Goal: Communication & Community: Answer question/provide support

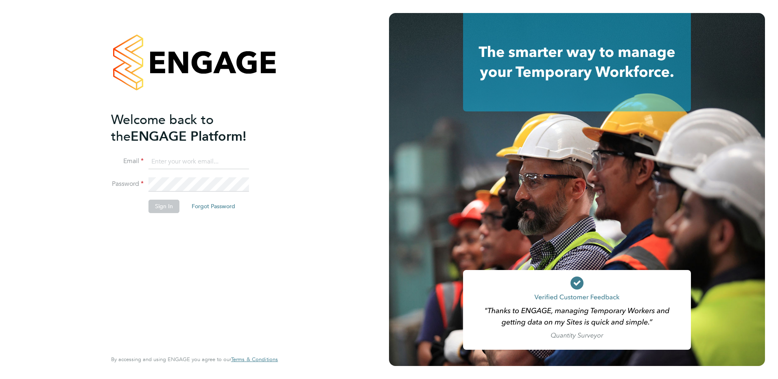
type input "[PERSON_NAME][EMAIL_ADDRESS][DOMAIN_NAME]"
click at [153, 204] on button "Sign In" at bounding box center [164, 206] width 31 height 13
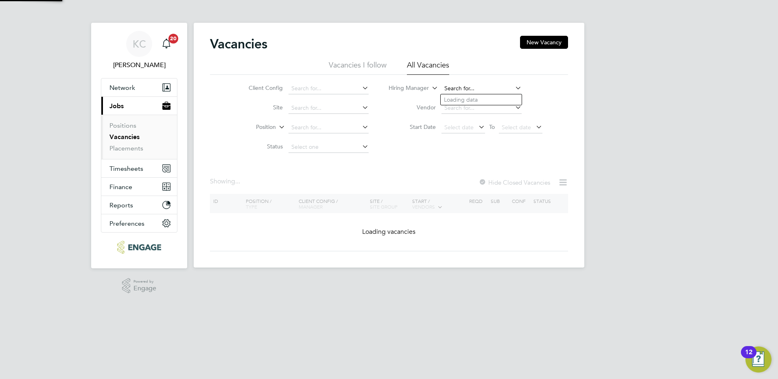
click at [469, 83] on input at bounding box center [482, 88] width 80 height 11
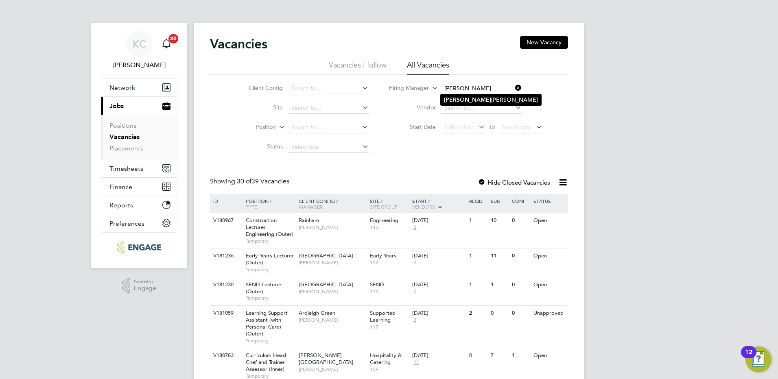
click at [463, 99] on li "Alison Arnaud" at bounding box center [491, 99] width 101 height 11
type input "Alison Arnaud"
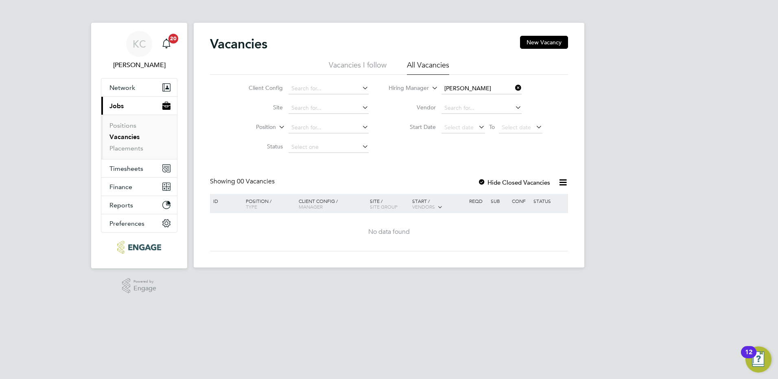
click at [439, 66] on li "All Vacancies" at bounding box center [428, 67] width 42 height 15
click at [470, 83] on input at bounding box center [482, 88] width 80 height 11
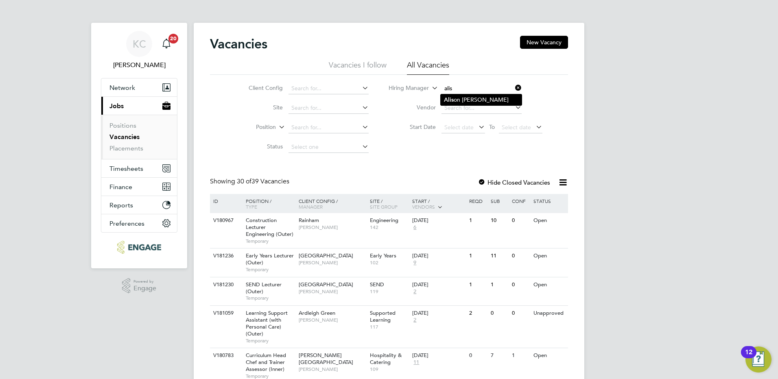
click at [476, 99] on li "Alis on Arnaud" at bounding box center [481, 99] width 81 height 11
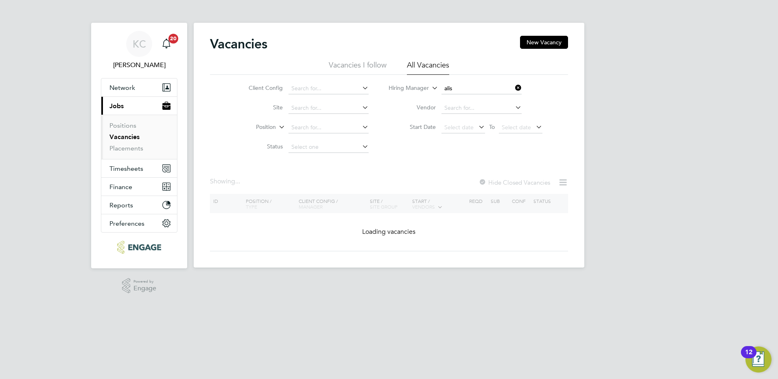
type input "Alison Arnaud"
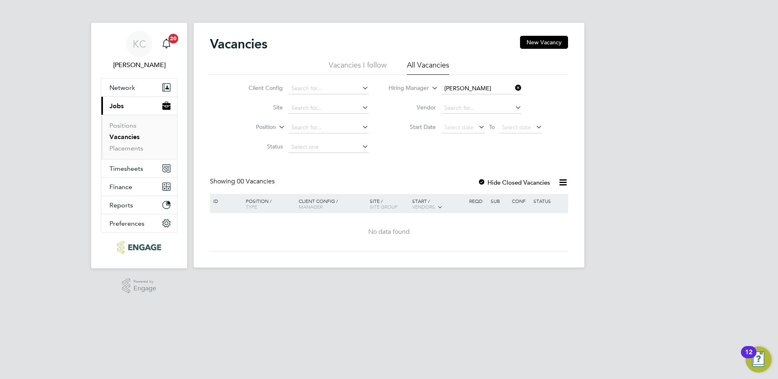
click at [410, 169] on div "Vacancies New Vacancy Vacancies I follow All Vacancies Client Config Site Posit…" at bounding box center [389, 144] width 358 height 216
click at [130, 149] on link "Placements" at bounding box center [127, 149] width 34 height 8
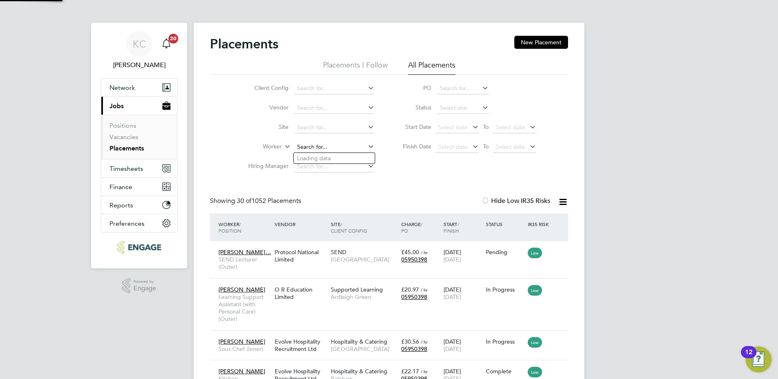
click at [311, 143] on input at bounding box center [334, 147] width 80 height 11
type input "abudllah"
click at [314, 145] on input at bounding box center [334, 147] width 80 height 11
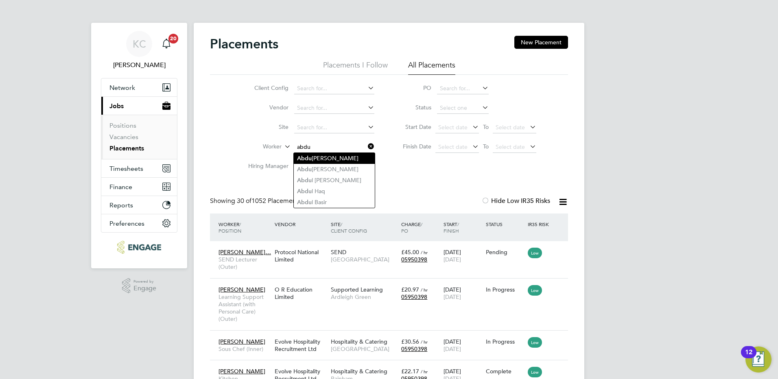
click at [314, 157] on li "Abdu llah Khan" at bounding box center [334, 158] width 81 height 11
type input "[PERSON_NAME]"
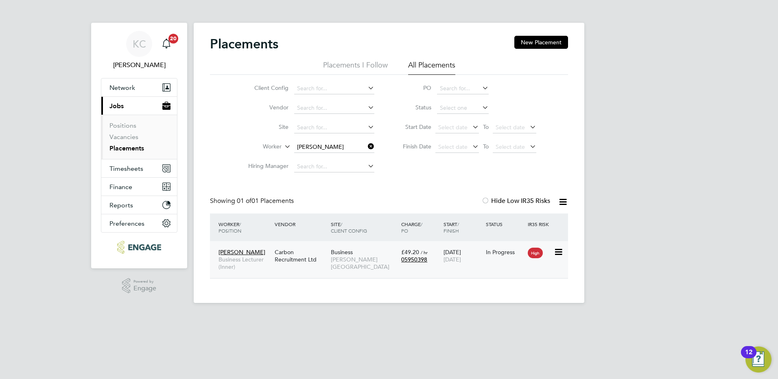
click at [328, 256] on div "Carbon Recruitment Ltd" at bounding box center [301, 256] width 56 height 23
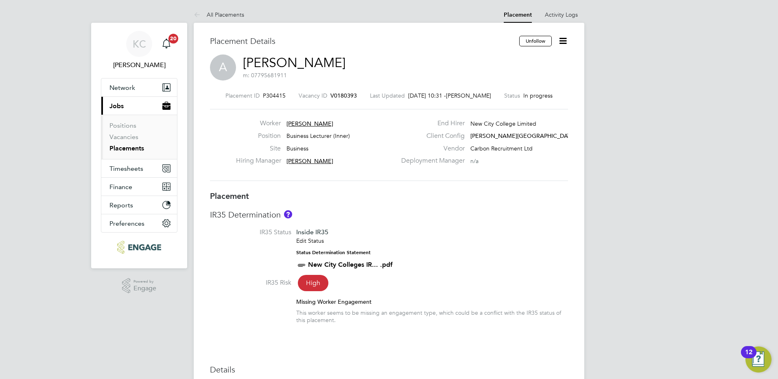
click at [132, 133] on li "Positions" at bounding box center [140, 127] width 61 height 11
click at [130, 134] on link "Vacancies" at bounding box center [124, 137] width 29 height 8
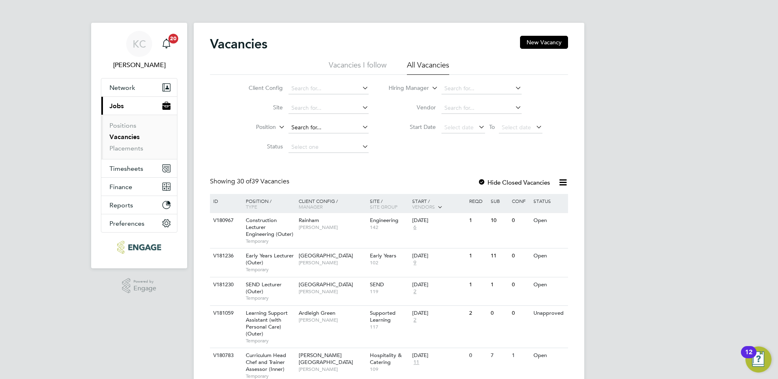
click at [305, 130] on input at bounding box center [329, 127] width 80 height 11
click at [303, 129] on input at bounding box center [329, 127] width 80 height 11
type input "claire"
click at [141, 148] on link "Placements" at bounding box center [127, 149] width 34 height 8
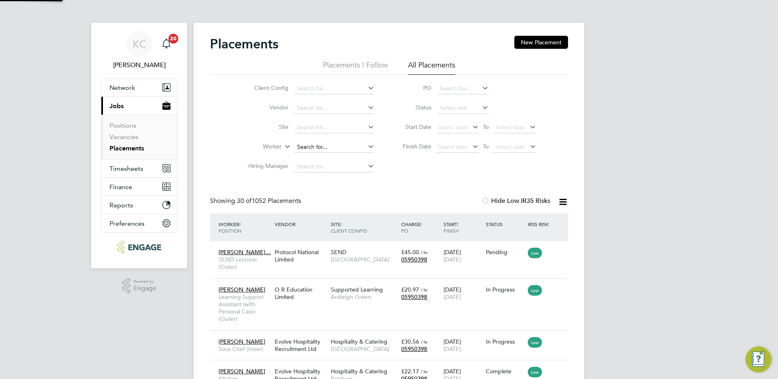
scroll to position [24, 71]
click at [309, 146] on input at bounding box center [334, 147] width 80 height 11
click at [315, 146] on input "claire" at bounding box center [334, 147] width 80 height 11
type input "clare"
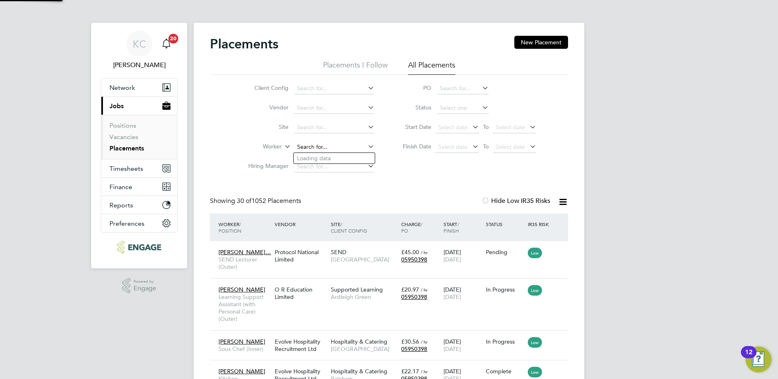
click at [305, 147] on input at bounding box center [334, 147] width 80 height 11
click at [306, 157] on b "Clare" at bounding box center [304, 158] width 14 height 7
type input "Clare Aderonke Adewusi"
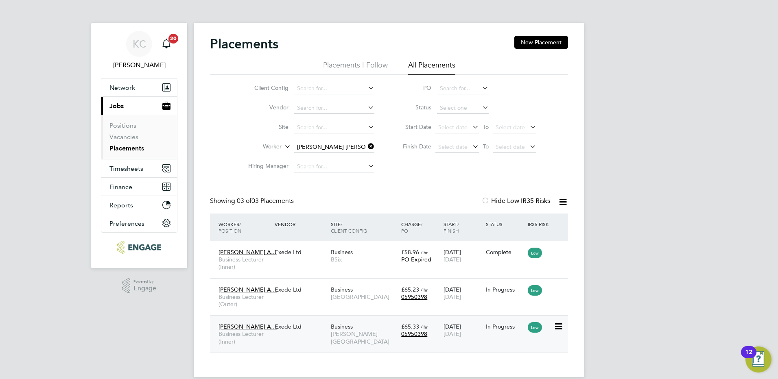
click at [359, 333] on span "Hackney Campus" at bounding box center [364, 338] width 66 height 15
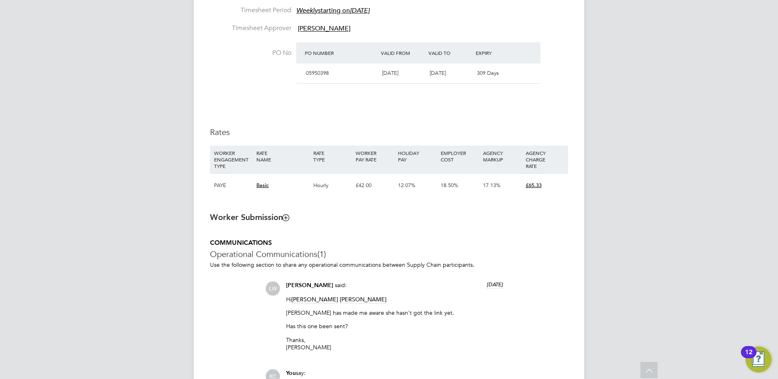
scroll to position [489, 0]
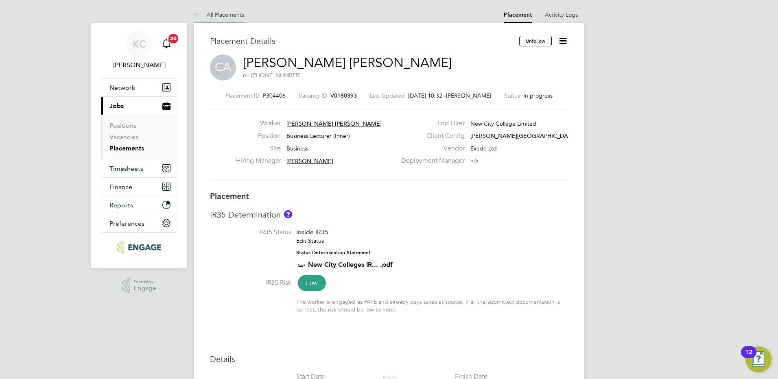
click at [218, 13] on link "All Placements" at bounding box center [219, 14] width 50 height 7
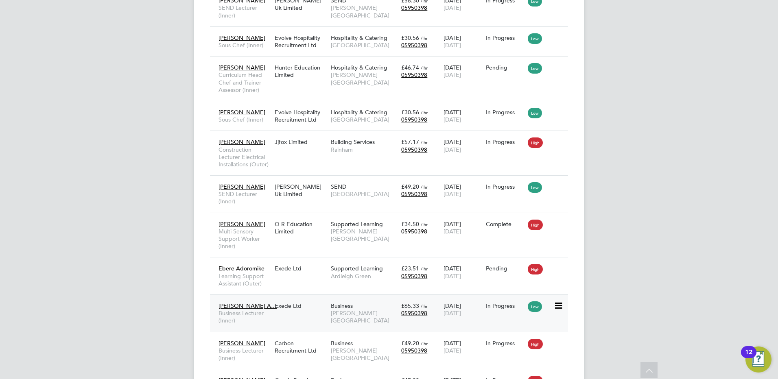
click at [368, 310] on span "Hackney Campus" at bounding box center [364, 317] width 66 height 15
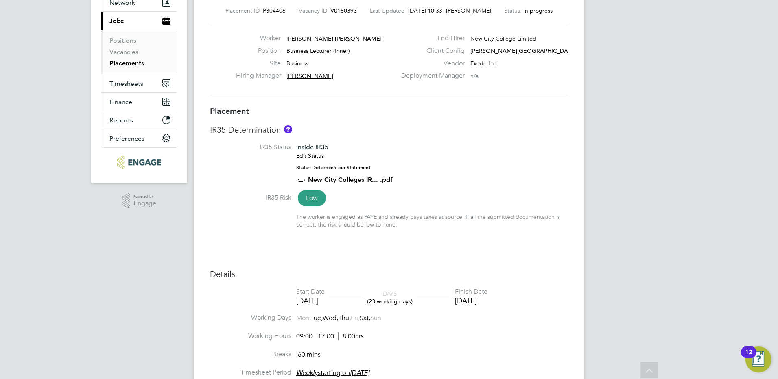
scroll to position [9, 0]
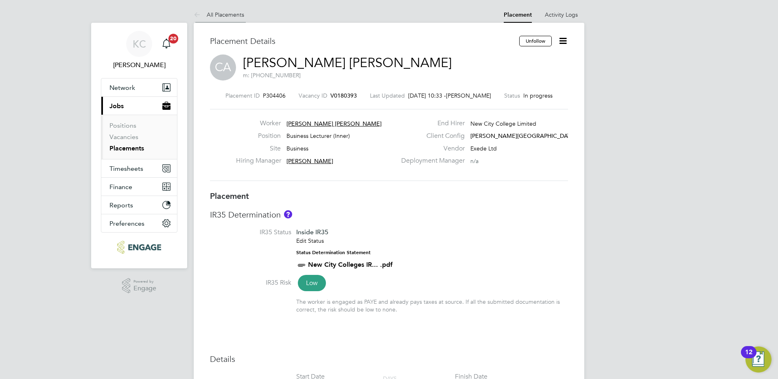
click at [221, 13] on link "All Placements" at bounding box center [219, 14] width 50 height 7
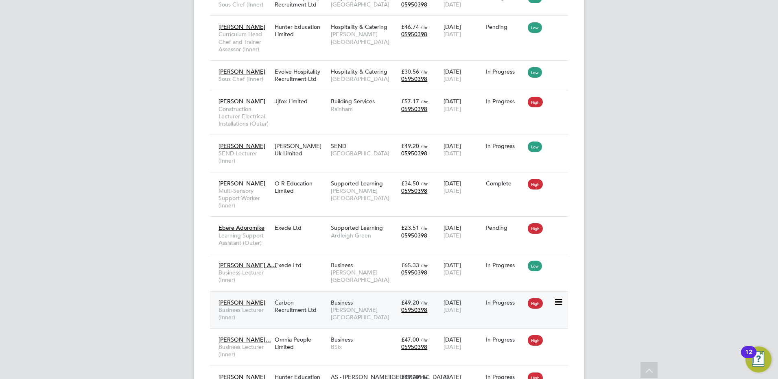
click at [340, 299] on span "Business" at bounding box center [342, 302] width 22 height 7
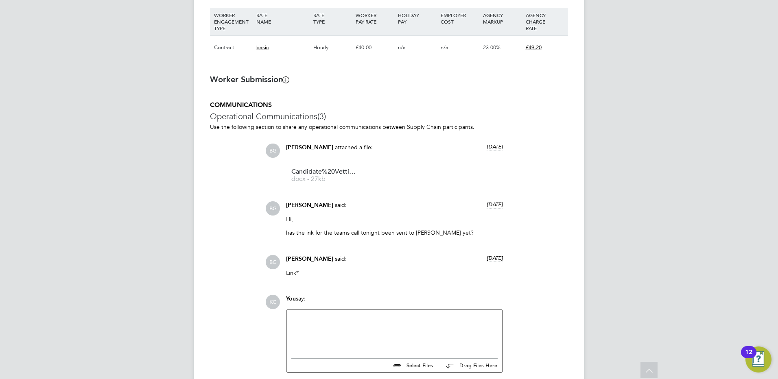
scroll to position [611, 0]
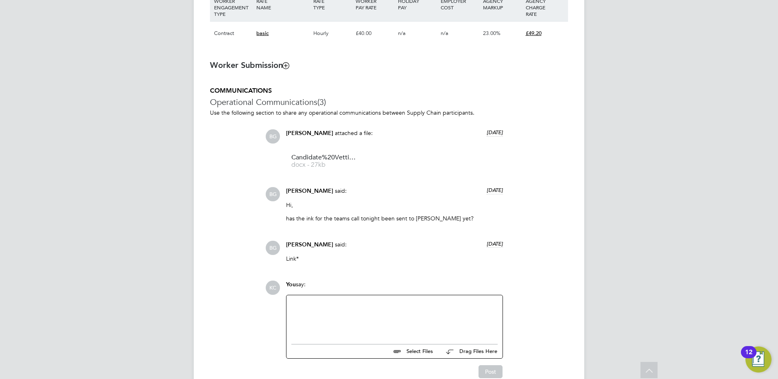
click at [375, 319] on div at bounding box center [395, 317] width 206 height 35
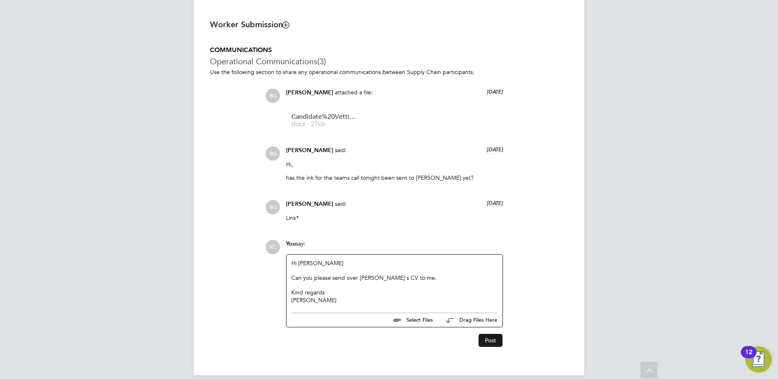
click at [491, 343] on button "Post" at bounding box center [491, 340] width 24 height 13
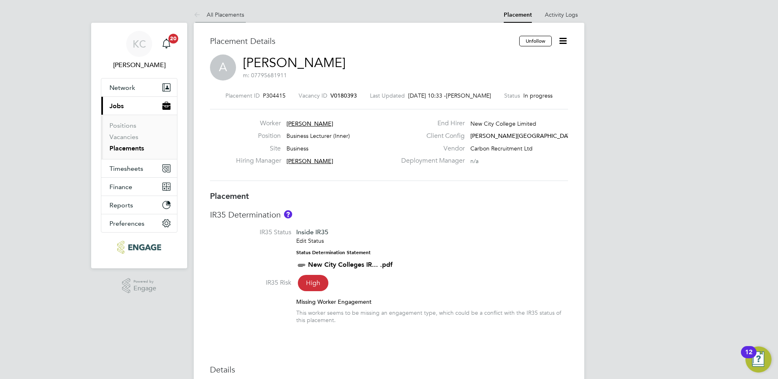
click at [228, 15] on link "All Placements" at bounding box center [219, 14] width 50 height 7
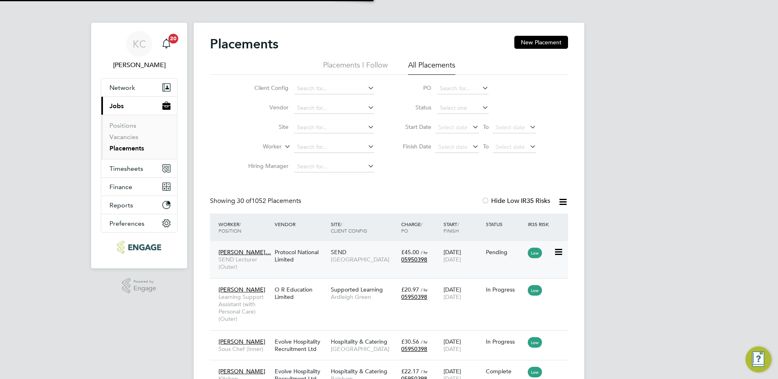
scroll to position [24, 71]
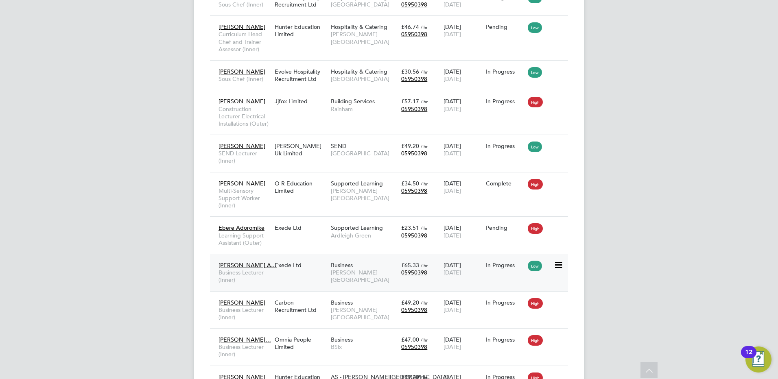
click at [304, 258] on div "Exede Ltd" at bounding box center [301, 265] width 56 height 15
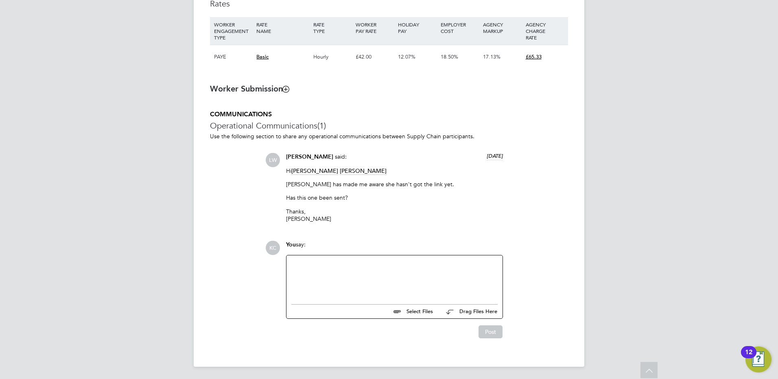
scroll to position [578, 0]
click at [349, 275] on div at bounding box center [395, 277] width 206 height 35
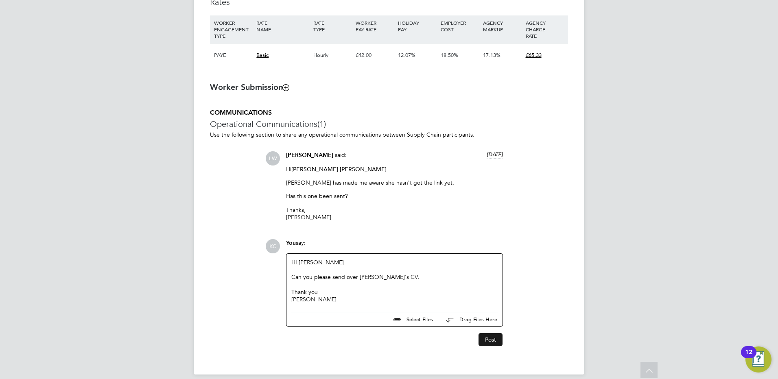
click at [481, 341] on button "Post" at bounding box center [491, 339] width 24 height 13
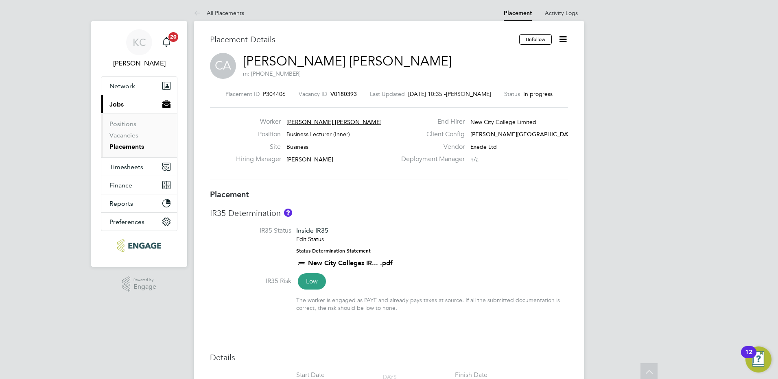
scroll to position [0, 0]
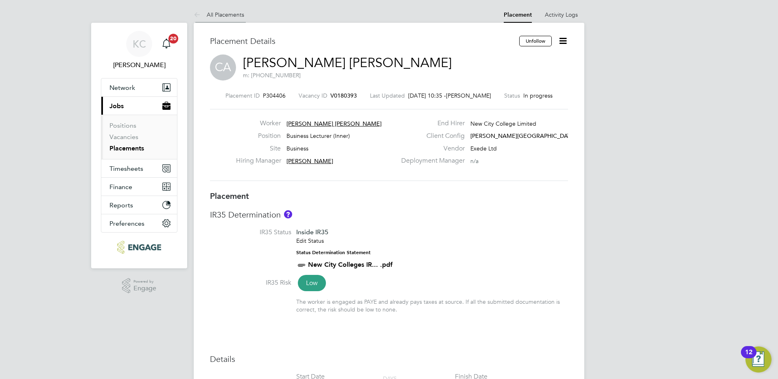
click at [237, 13] on link "All Placements" at bounding box center [219, 14] width 50 height 7
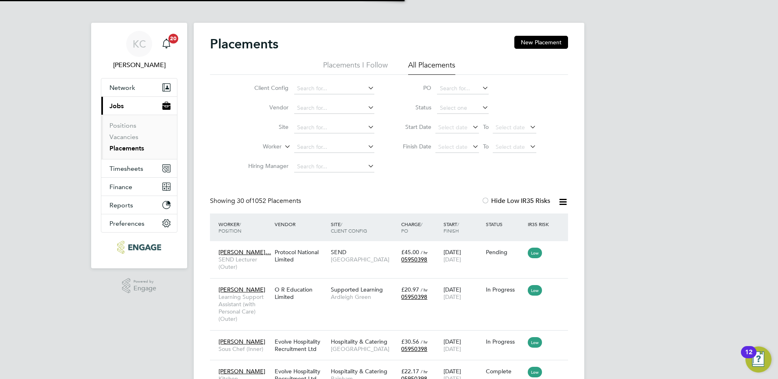
scroll to position [24, 71]
click at [130, 140] on link "Vacancies" at bounding box center [124, 137] width 29 height 8
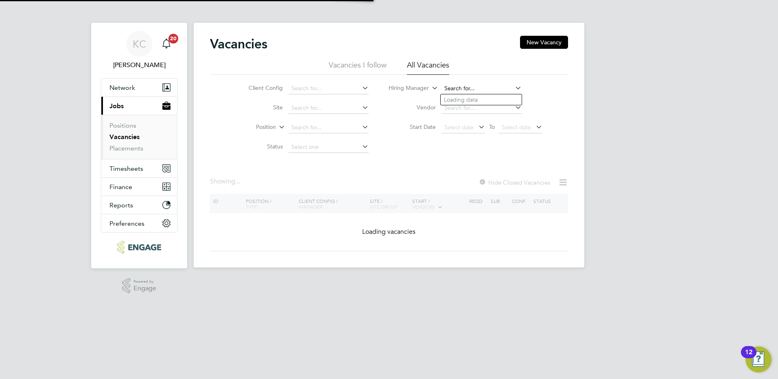
click at [491, 90] on input at bounding box center [482, 88] width 80 height 11
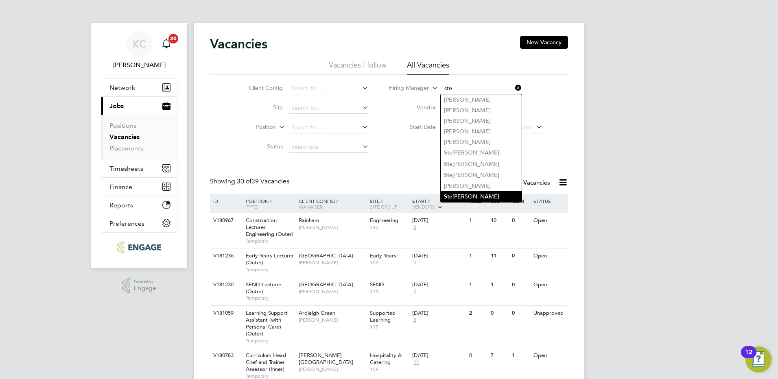
click at [463, 193] on li "Ste phen Brayshaw" at bounding box center [481, 196] width 81 height 11
type input "[PERSON_NAME]"
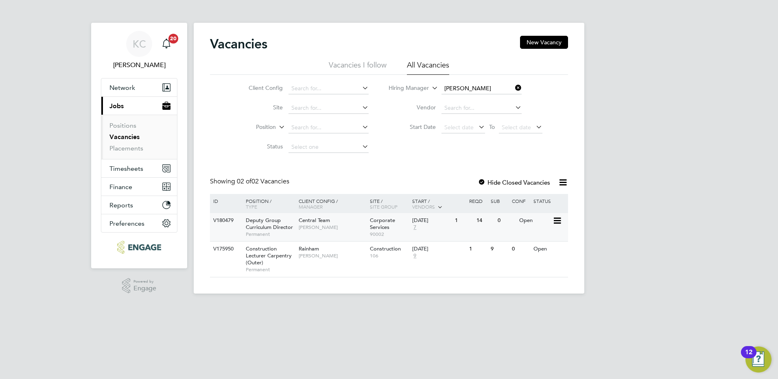
click at [345, 224] on div "Central Team Stephen Brayshaw" at bounding box center [332, 223] width 71 height 21
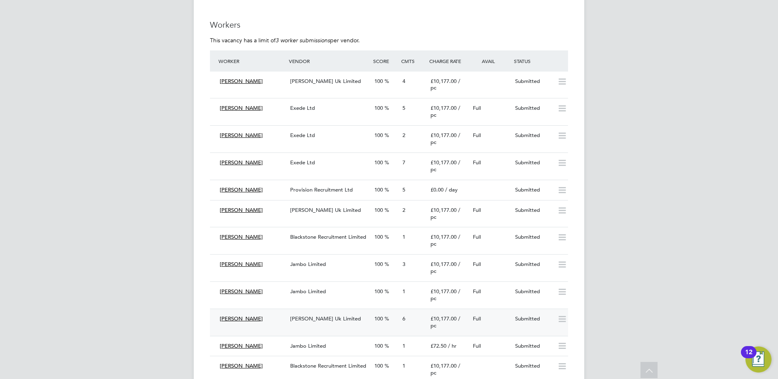
click at [298, 322] on span "[PERSON_NAME] Uk Limited" at bounding box center [325, 319] width 71 height 7
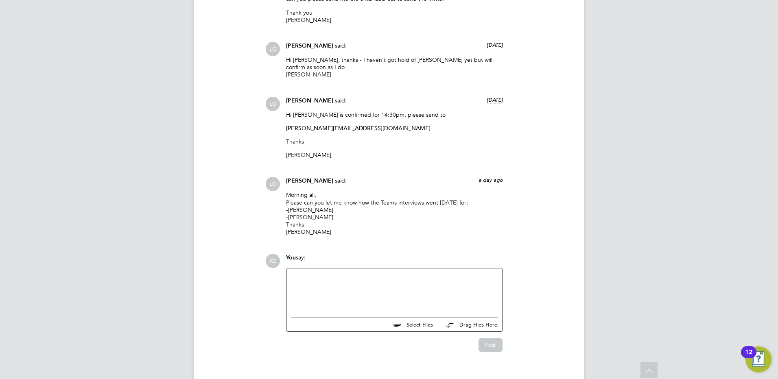
click at [315, 276] on div at bounding box center [395, 291] width 206 height 35
click at [473, 274] on div "Can we invite [PERSON_NAME] to interview at our [GEOGRAPHIC_DATA] [DATE]" at bounding box center [395, 291] width 206 height 35
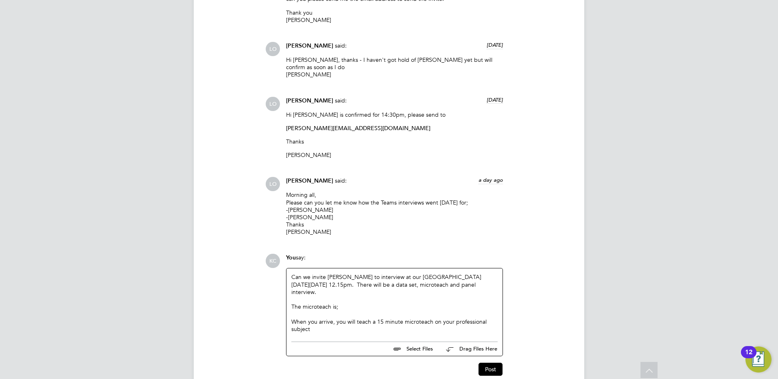
click at [368, 318] on div "When you arrive, you will teach a 15 minute microteach on your professional sub…" at bounding box center [395, 325] width 206 height 15
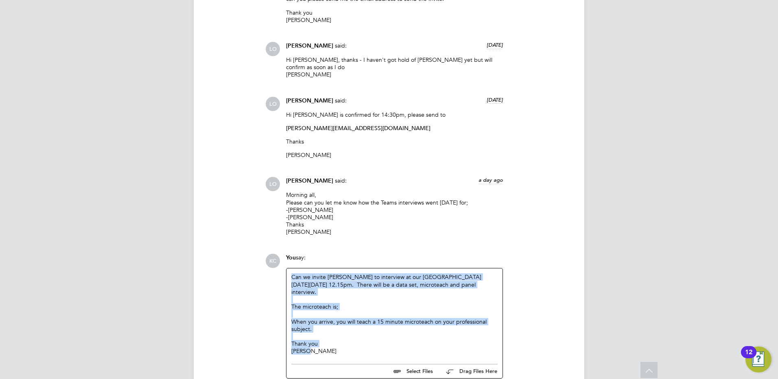
drag, startPoint x: 317, startPoint y: 326, endPoint x: 291, endPoint y: 263, distance: 67.7
click at [291, 269] on div "Can we invite [PERSON_NAME] to interview at our [GEOGRAPHIC_DATA] [DATE][DATE] …" at bounding box center [395, 314] width 216 height 91
copy div "Can we invite [PERSON_NAME] to interview at our [GEOGRAPHIC_DATA] [DATE][DATE] …"
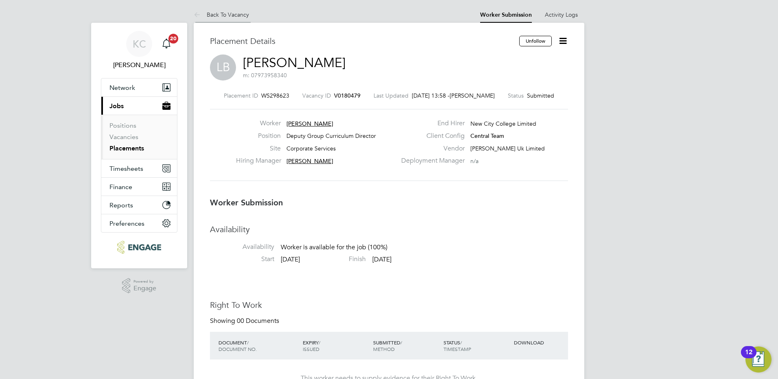
drag, startPoint x: 222, startPoint y: 14, endPoint x: 231, endPoint y: 22, distance: 11.8
click at [222, 14] on link "Back To Vacancy" at bounding box center [221, 14] width 55 height 7
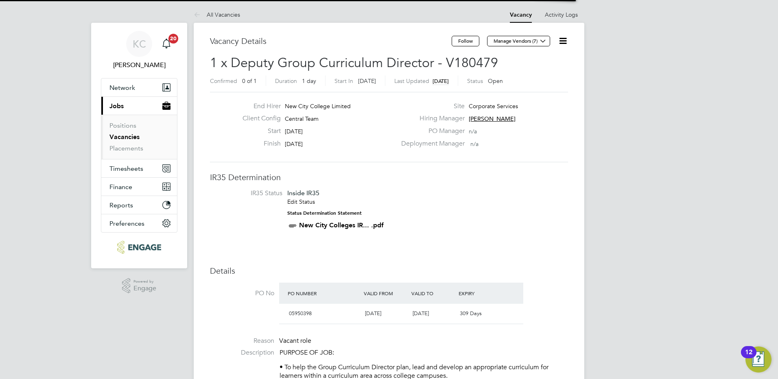
scroll to position [4, 4]
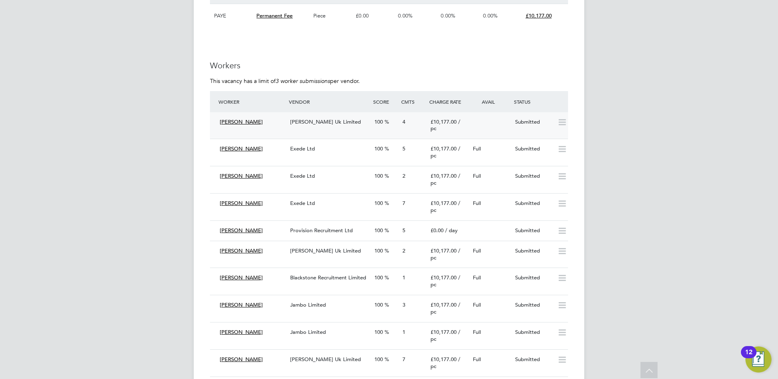
click at [323, 129] on div "[PERSON_NAME] Uk Limited" at bounding box center [329, 122] width 84 height 13
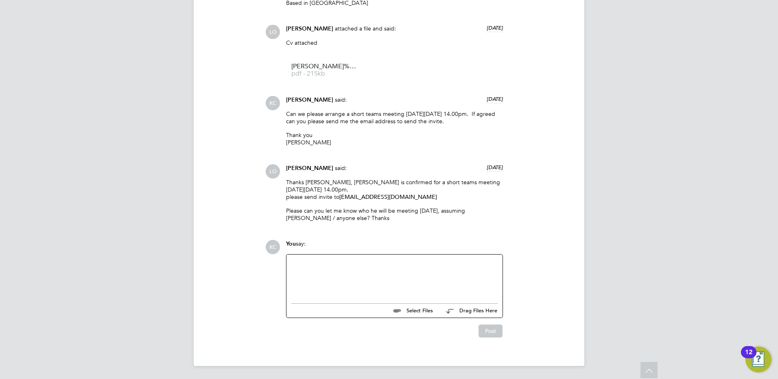
click at [350, 270] on div at bounding box center [395, 277] width 206 height 35
paste div
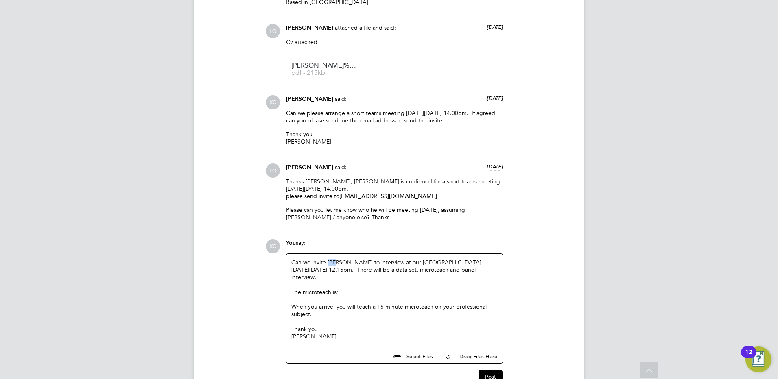
drag, startPoint x: 335, startPoint y: 264, endPoint x: 328, endPoint y: 265, distance: 7.4
click at [328, 265] on div "Can we invite [PERSON_NAME] to interview at our [GEOGRAPHIC_DATA] [DATE][DATE] …" at bounding box center [395, 299] width 206 height 81
drag, startPoint x: 344, startPoint y: 271, endPoint x: 349, endPoint y: 272, distance: 4.9
click at [349, 272] on div "Can we invite [PERSON_NAME] to interview at our [GEOGRAPHIC_DATA] [DATE][DATE] …" at bounding box center [395, 299] width 206 height 81
click at [489, 377] on button "Post" at bounding box center [491, 377] width 24 height 13
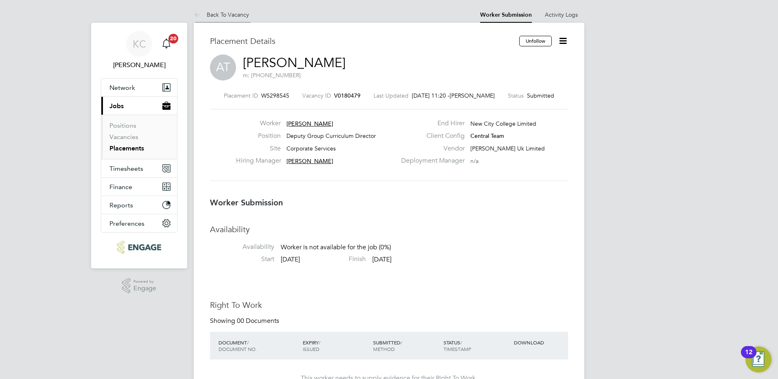
click at [213, 13] on link "Back To Vacancy" at bounding box center [221, 14] width 55 height 7
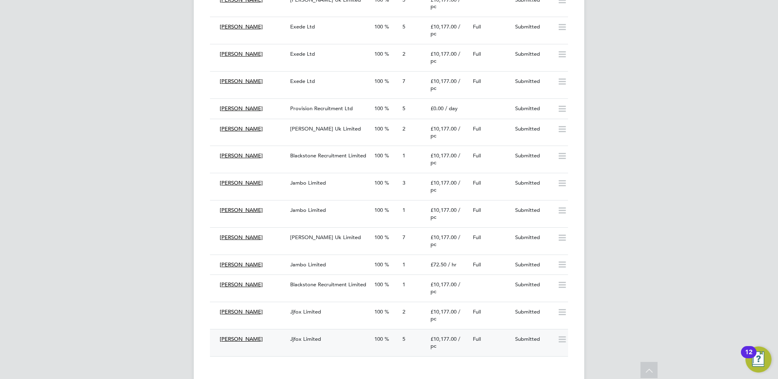
click at [307, 343] on span "Jjfox Limited" at bounding box center [305, 339] width 31 height 7
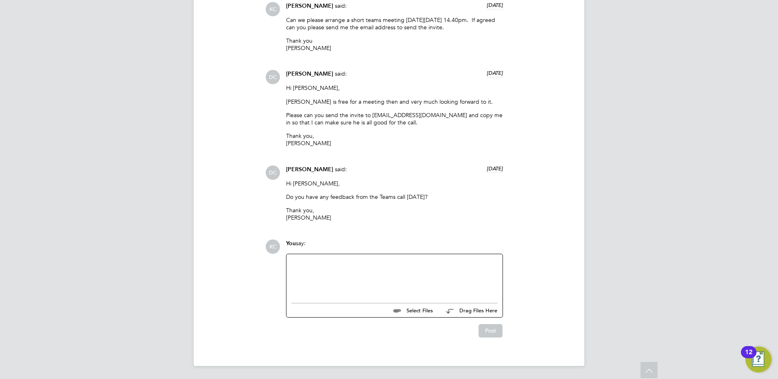
click at [319, 275] on div at bounding box center [395, 276] width 206 height 35
paste div
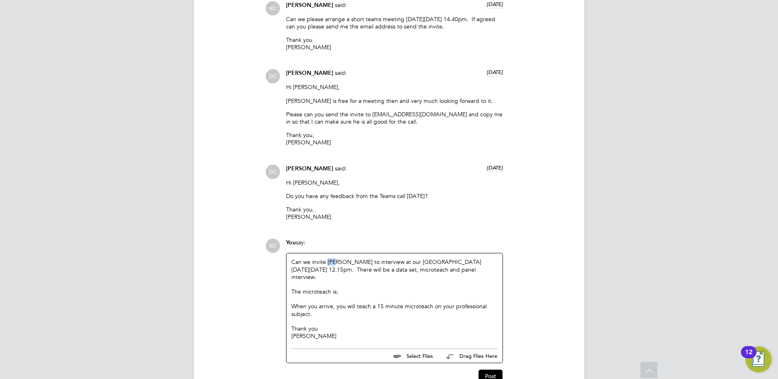
drag, startPoint x: 328, startPoint y: 265, endPoint x: 337, endPoint y: 265, distance: 9.0
click at [337, 265] on div "Can we invite [PERSON_NAME] to interview at our [GEOGRAPHIC_DATA] [DATE][DATE] …" at bounding box center [395, 299] width 206 height 81
drag, startPoint x: 314, startPoint y: 272, endPoint x: 325, endPoint y: 271, distance: 11.9
click at [325, 271] on div "Can we invite [PERSON_NAME] to interview at our [GEOGRAPHIC_DATA] [DATE][DATE] …" at bounding box center [395, 299] width 206 height 81
click at [490, 370] on button "Post" at bounding box center [491, 376] width 24 height 13
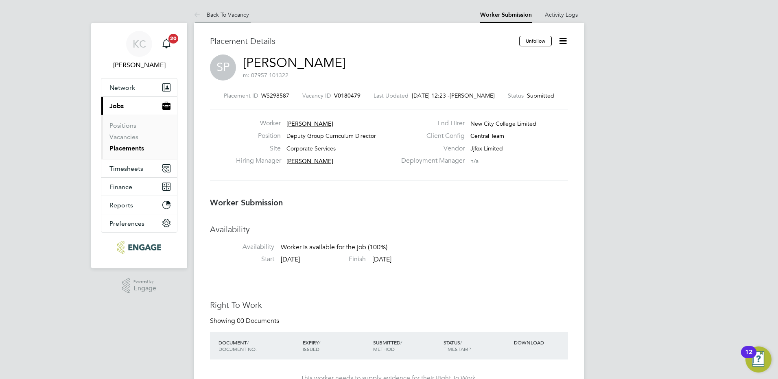
click at [231, 14] on link "Back To Vacancy" at bounding box center [221, 14] width 55 height 7
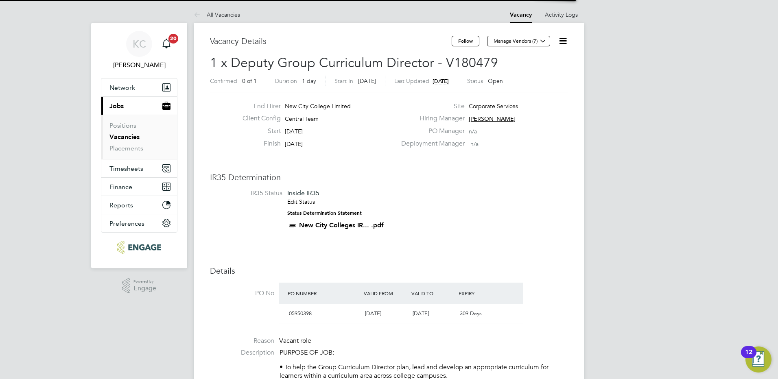
scroll to position [24, 57]
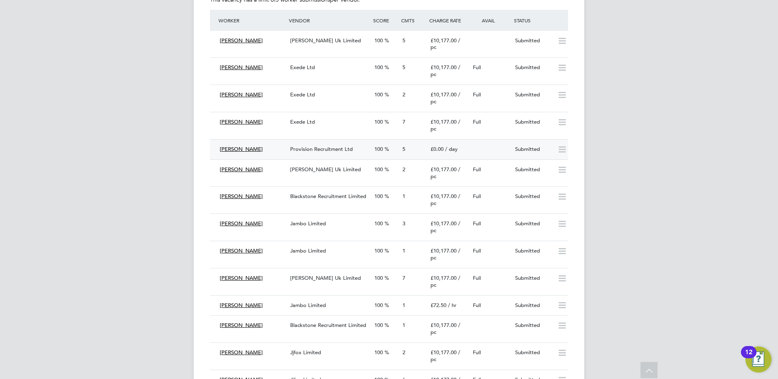
click at [322, 153] on span "Provision Recruitment Ltd" at bounding box center [321, 149] width 63 height 7
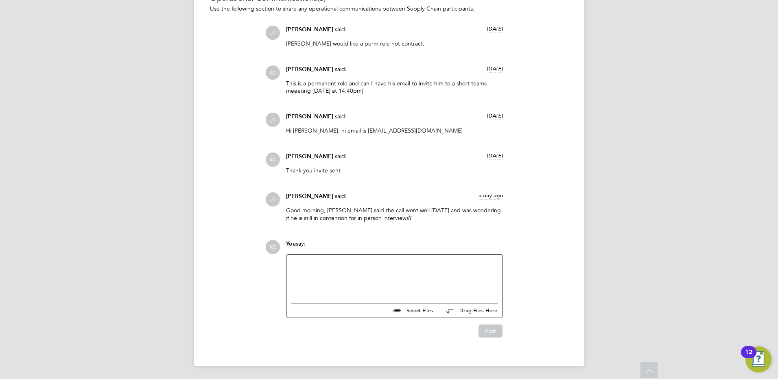
click at [381, 287] on div at bounding box center [395, 277] width 206 height 35
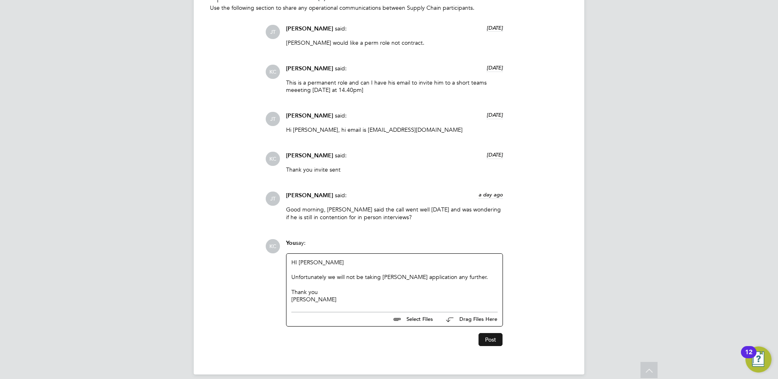
click at [493, 342] on button "Post" at bounding box center [491, 339] width 24 height 13
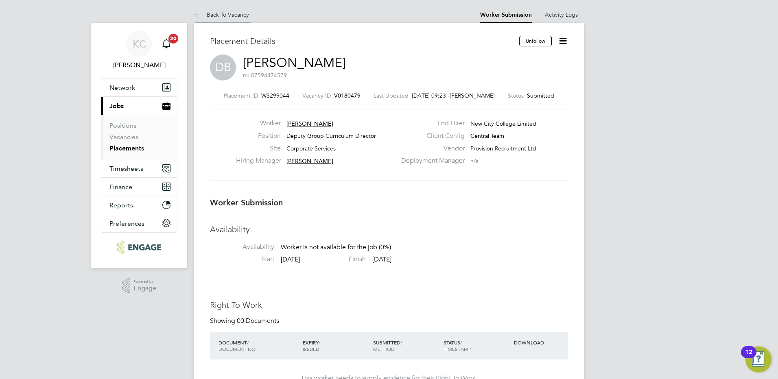
click at [219, 16] on link "Back To Vacancy" at bounding box center [221, 14] width 55 height 7
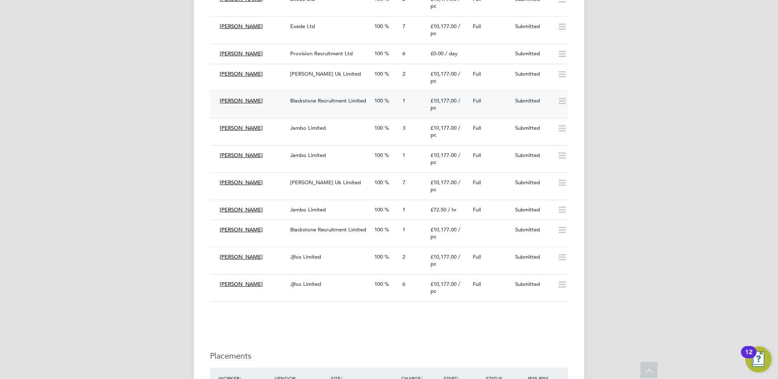
scroll to position [2199, 0]
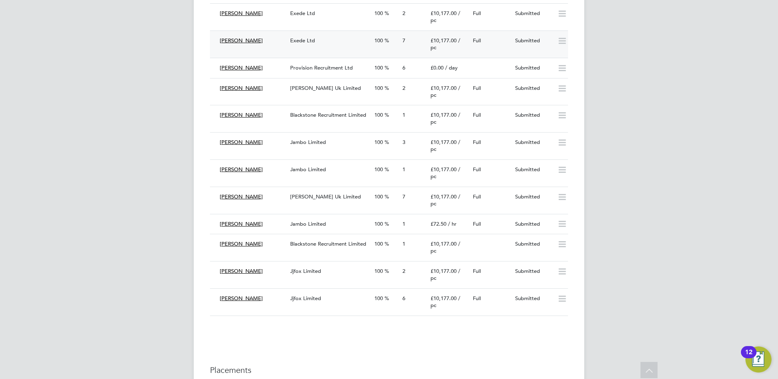
click at [329, 48] on div "Exede Ltd" at bounding box center [329, 40] width 84 height 13
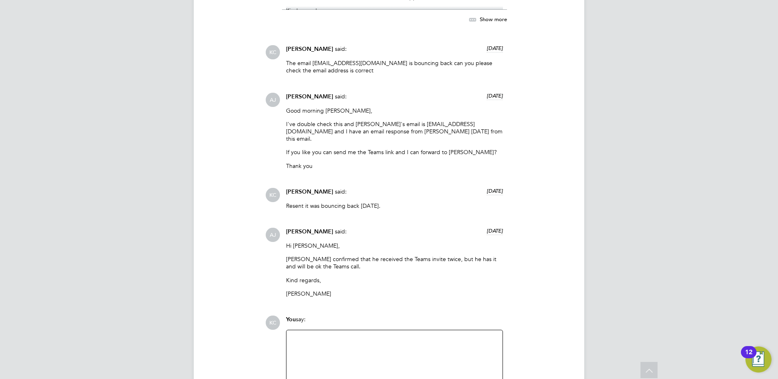
scroll to position [1140, 0]
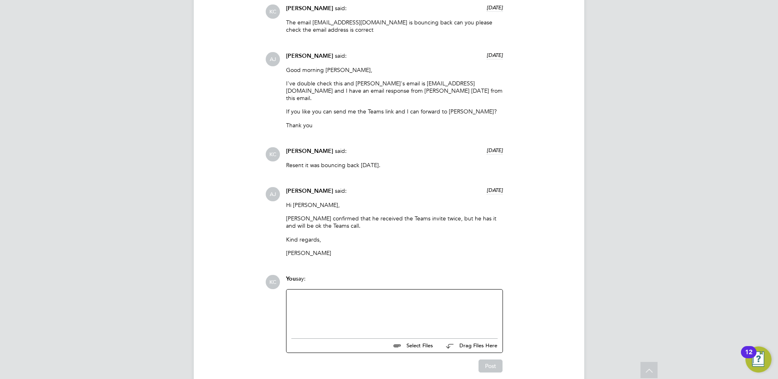
click at [374, 309] on div at bounding box center [395, 312] width 206 height 35
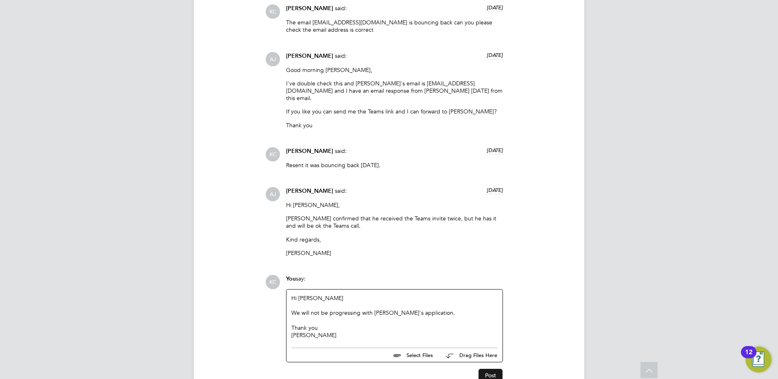
click at [487, 371] on button "Post" at bounding box center [491, 375] width 24 height 13
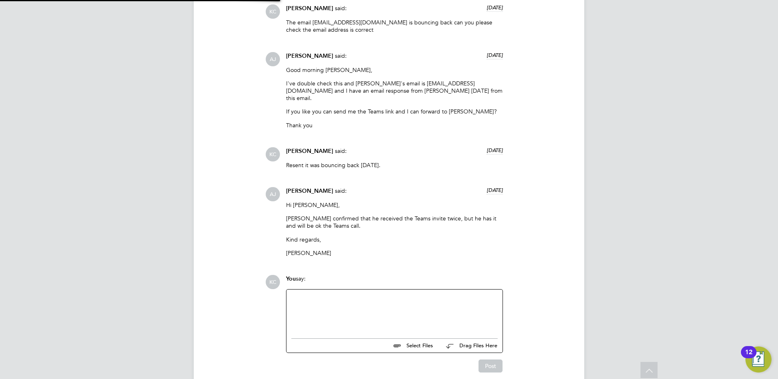
scroll to position [1243, 0]
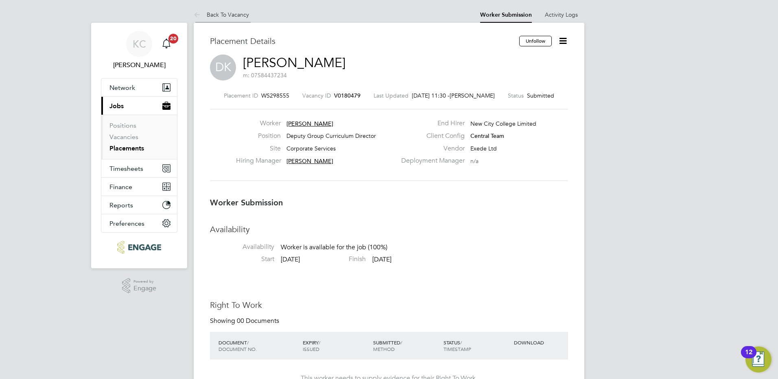
click at [212, 11] on link "Back To Vacancy" at bounding box center [221, 14] width 55 height 7
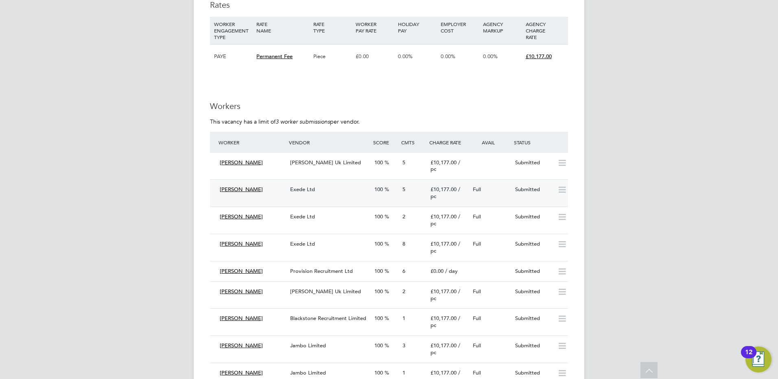
click at [314, 193] on span "Exede Ltd" at bounding box center [302, 189] width 25 height 7
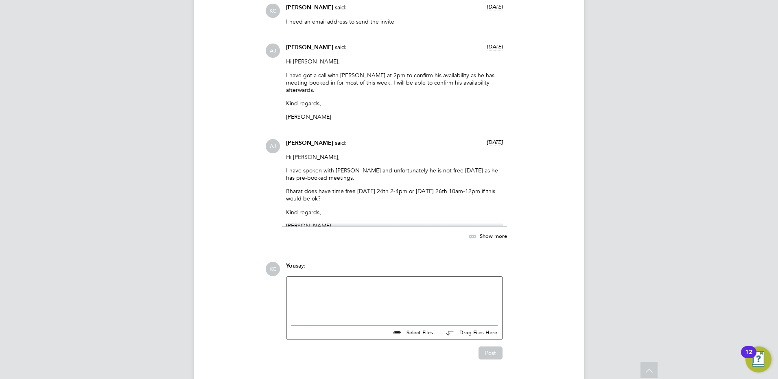
click at [358, 293] on div at bounding box center [395, 299] width 206 height 35
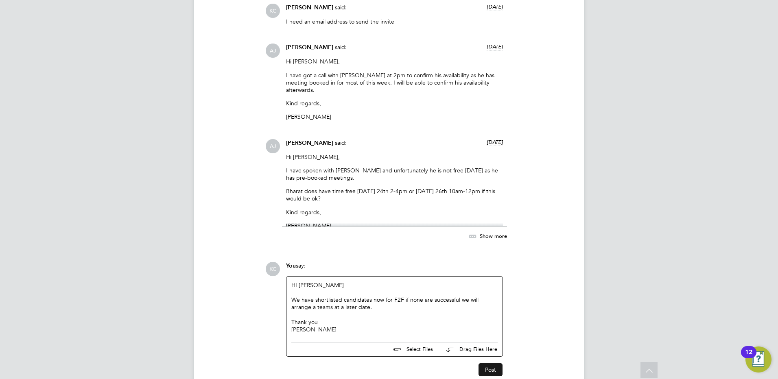
click at [486, 368] on button "Post" at bounding box center [491, 370] width 24 height 13
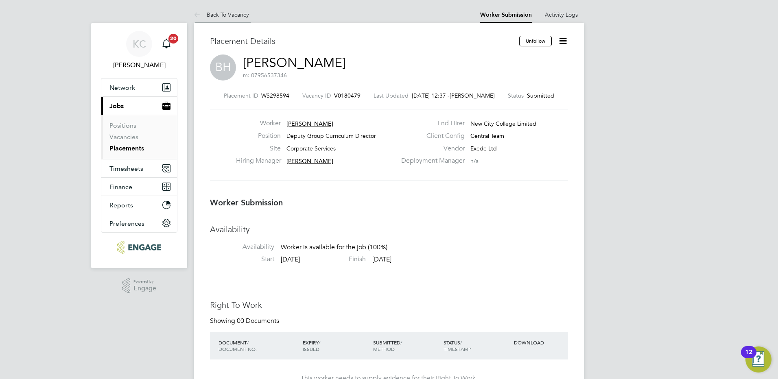
click at [227, 16] on link "Back To Vacancy" at bounding box center [221, 14] width 55 height 7
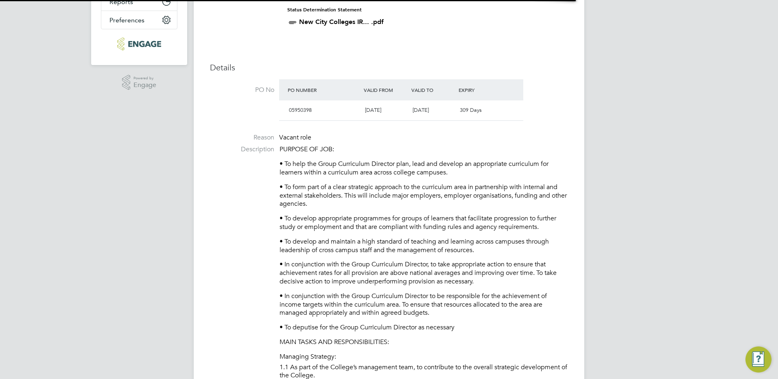
scroll to position [4, 4]
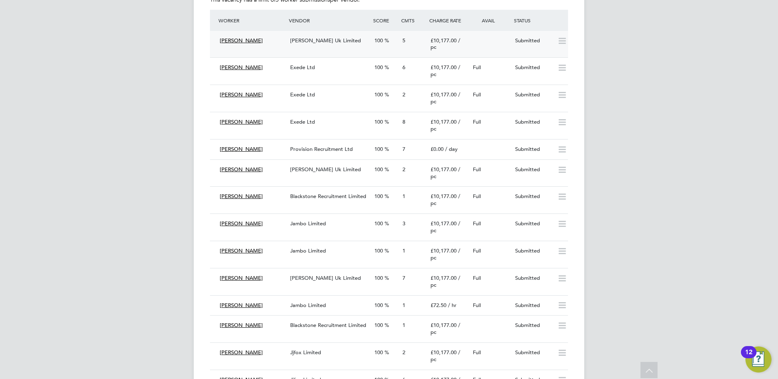
click at [322, 44] on span "[PERSON_NAME] Uk Limited" at bounding box center [325, 40] width 71 height 7
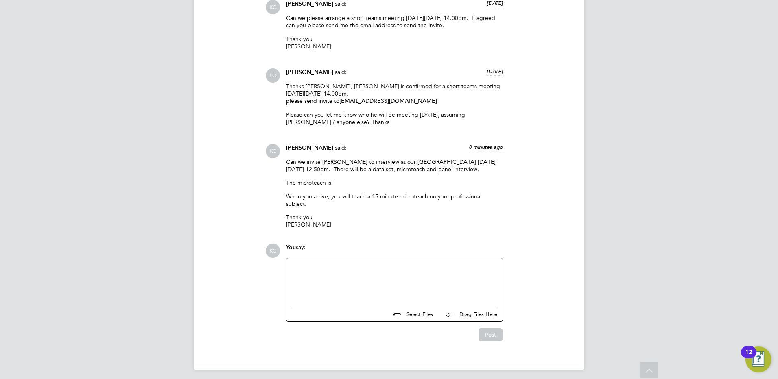
click at [430, 281] on div at bounding box center [395, 280] width 206 height 35
drag, startPoint x: 431, startPoint y: 268, endPoint x: 281, endPoint y: 268, distance: 150.2
click at [281, 268] on div "KC You say: sorry meant to [DATE] Select Files Drag Files Here Drop your files …" at bounding box center [416, 293] width 303 height 98
copy div "sorry meant to [DATE]"
click at [485, 331] on button "Post" at bounding box center [491, 335] width 24 height 13
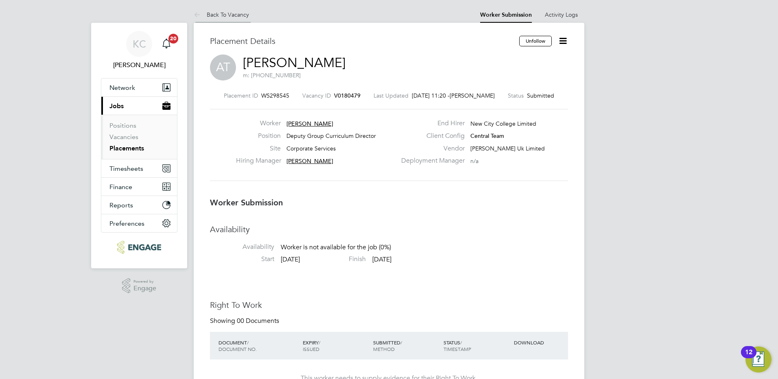
click at [225, 17] on link "Back To Vacancy" at bounding box center [221, 14] width 55 height 7
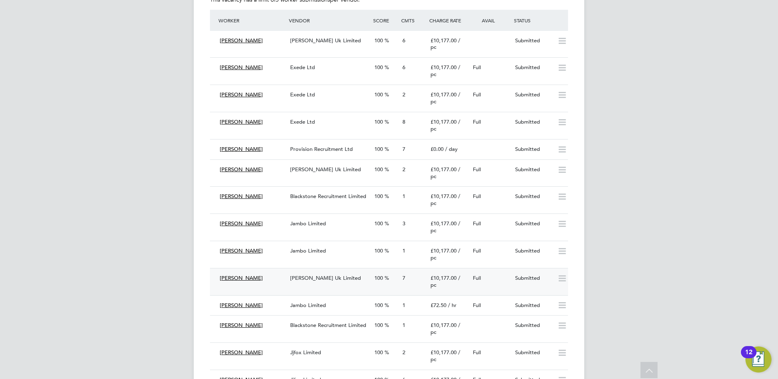
click at [351, 285] on div "[PERSON_NAME] Uk Limited" at bounding box center [329, 278] width 84 height 13
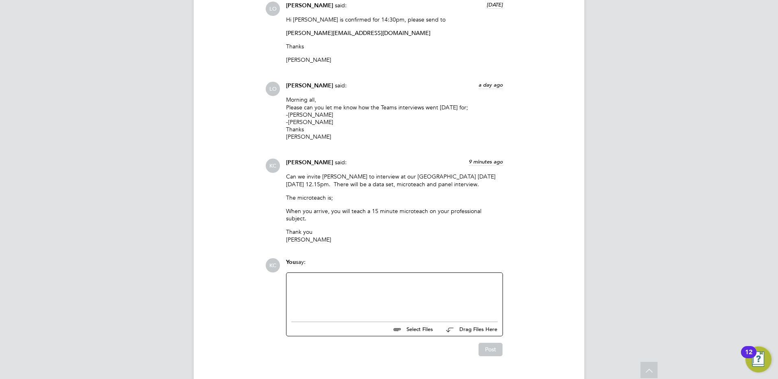
click at [384, 278] on div at bounding box center [395, 295] width 206 height 35
paste div
click at [488, 343] on button "Post" at bounding box center [491, 349] width 24 height 13
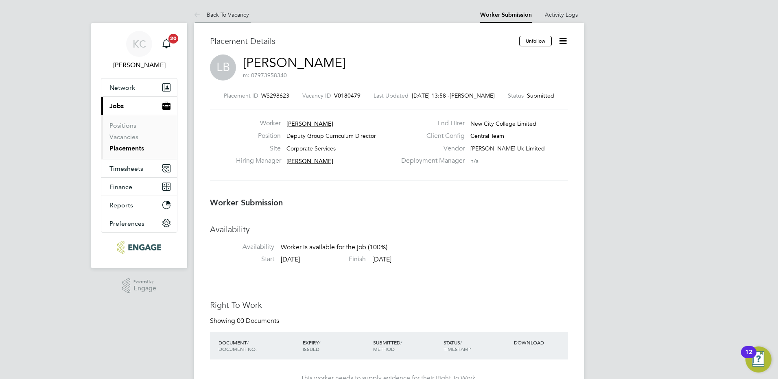
click at [224, 10] on li "Back To Vacancy" at bounding box center [221, 15] width 55 height 16
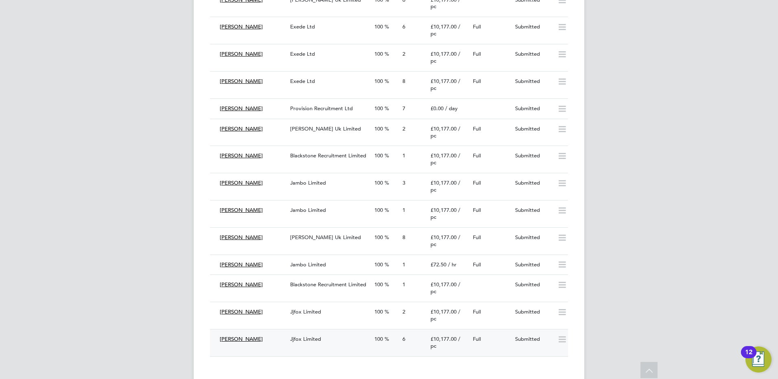
click at [326, 345] on div "Jjfox Limited" at bounding box center [329, 339] width 84 height 13
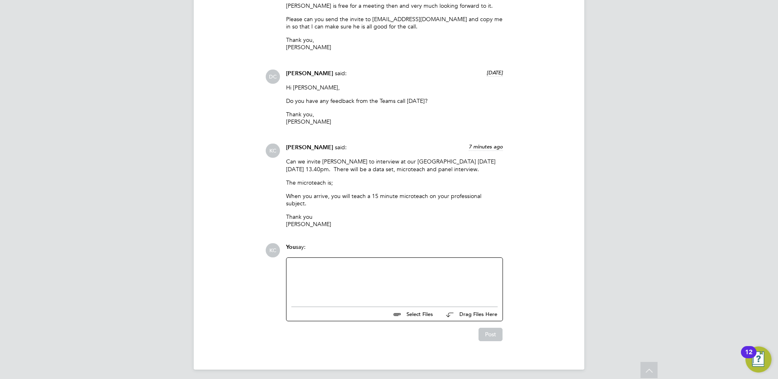
click at [378, 264] on div at bounding box center [395, 280] width 206 height 35
paste div
click at [491, 333] on button "Post" at bounding box center [491, 334] width 24 height 13
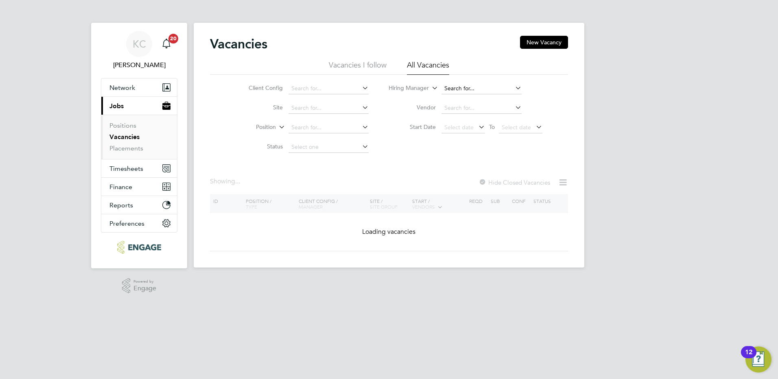
click at [467, 88] on input at bounding box center [482, 88] width 80 height 11
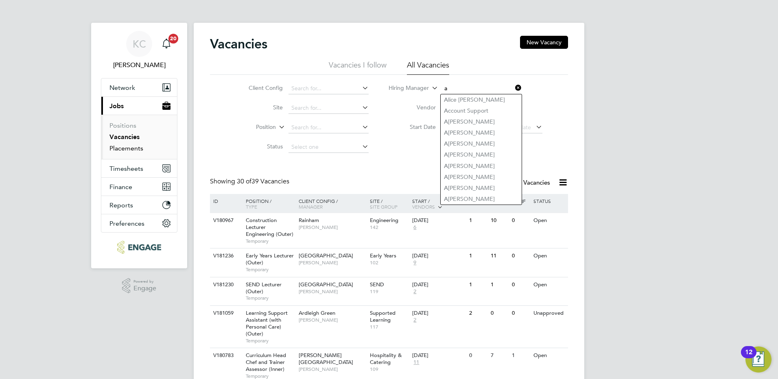
type input "a"
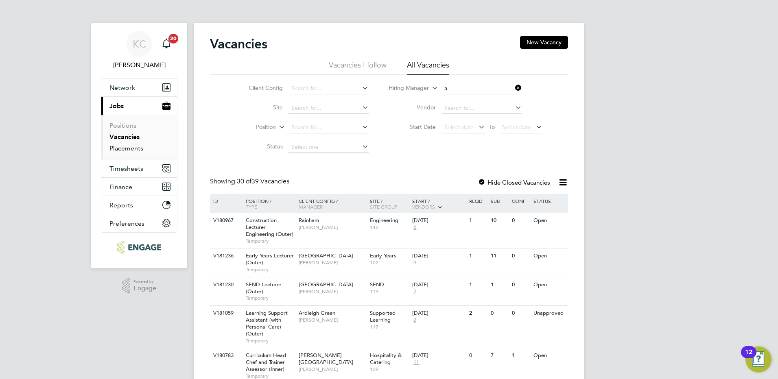
click at [137, 150] on link "Placements" at bounding box center [127, 149] width 34 height 8
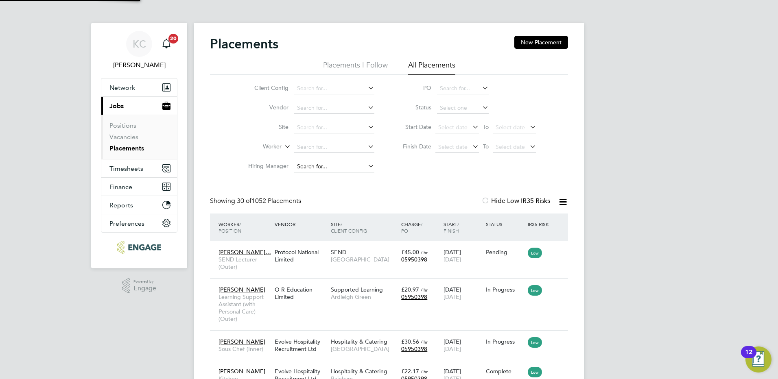
click at [312, 165] on input at bounding box center [334, 166] width 80 height 11
type input "clare"
drag, startPoint x: 312, startPoint y: 165, endPoint x: 297, endPoint y: 168, distance: 15.3
click at [297, 168] on input "clare" at bounding box center [334, 166] width 80 height 11
click at [306, 146] on input at bounding box center [334, 147] width 80 height 11
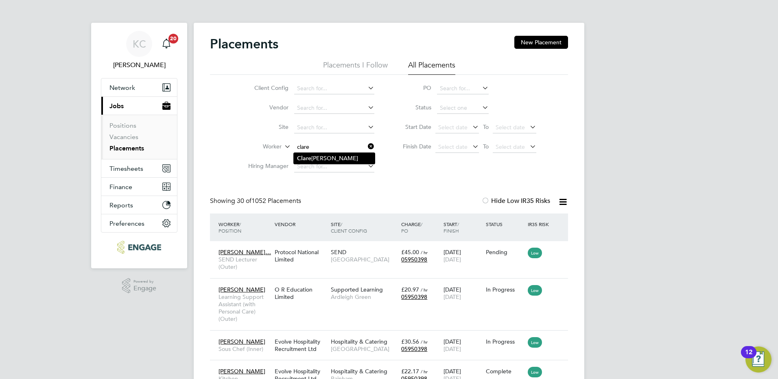
click at [308, 155] on b "Clare" at bounding box center [304, 158] width 14 height 7
type input "[PERSON_NAME] [PERSON_NAME]"
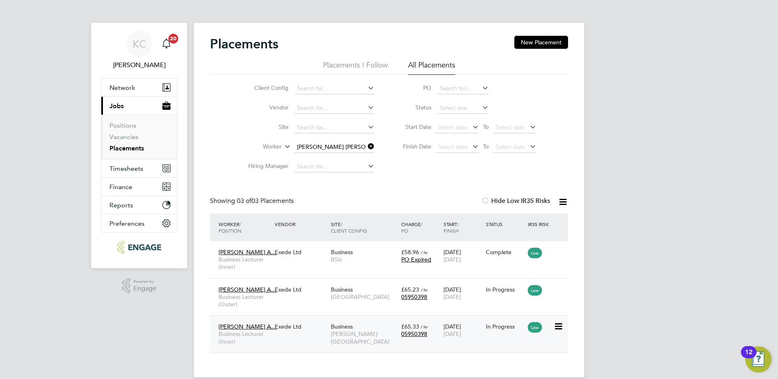
click at [340, 332] on span "[PERSON_NAME][GEOGRAPHIC_DATA]" at bounding box center [364, 338] width 66 height 15
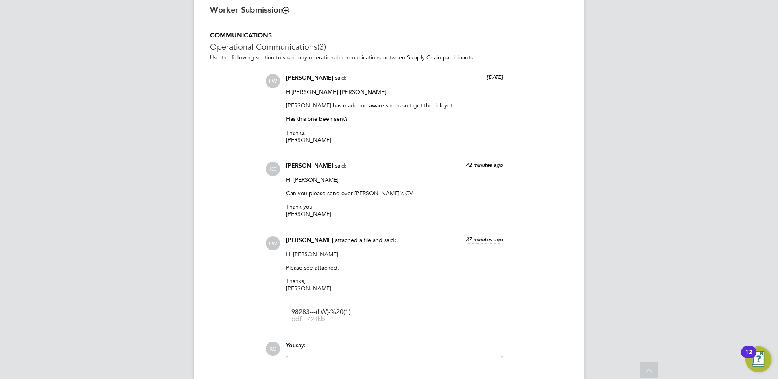
scroll to position [733, 0]
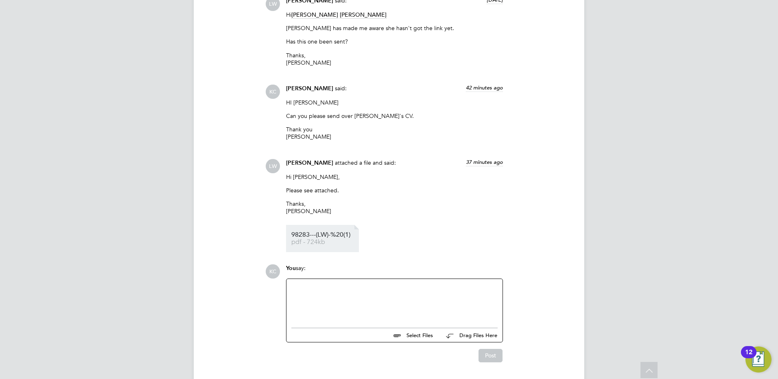
click at [316, 232] on li "98283---(LW)-%20(1) pdf - 724kb" at bounding box center [322, 238] width 73 height 27
click at [323, 237] on span "98283---(LW)-%20(1)" at bounding box center [324, 235] width 65 height 6
